Goal: Information Seeking & Learning: Check status

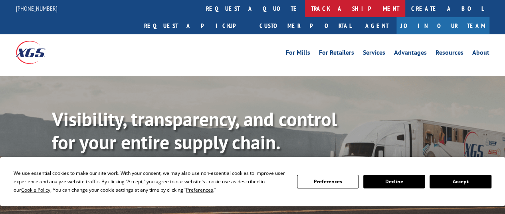
click at [305, 6] on link "track a shipment" at bounding box center [355, 8] width 100 height 17
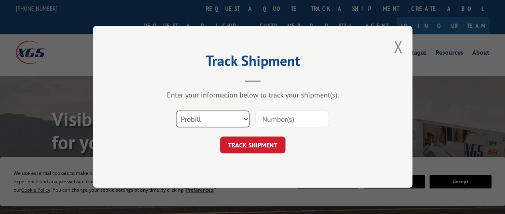
click at [229, 118] on select "Select category... Probill BOL PO" at bounding box center [213, 119] width 74 height 17
select select "po"
click at [176, 111] on select "Select category... Probill BOL PO" at bounding box center [213, 119] width 74 height 17
click at [278, 123] on input at bounding box center [293, 119] width 74 height 17
paste input "44532556"
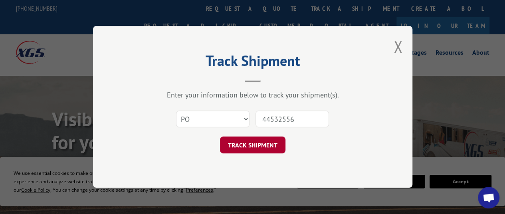
type input "44532556"
click at [270, 150] on button "TRACK SHIPMENT" at bounding box center [253, 145] width 66 height 17
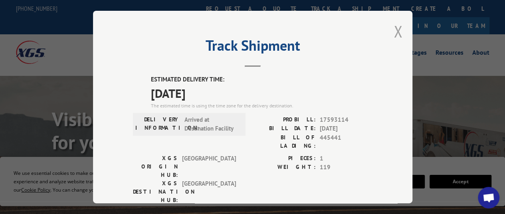
click at [394, 29] on button "Close modal" at bounding box center [398, 31] width 9 height 21
